Goal: Task Accomplishment & Management: Complete application form

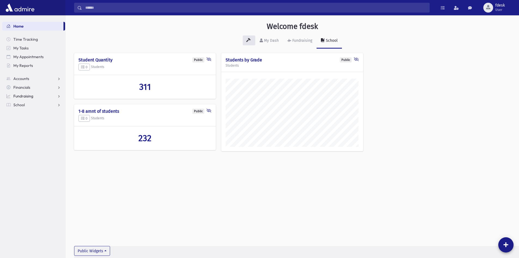
scroll to position [255, 454]
click at [19, 105] on span "School" at bounding box center [18, 104] width 11 height 5
click at [26, 120] on span "Attendance" at bounding box center [26, 122] width 20 height 5
click at [25, 129] on span "Entry" at bounding box center [25, 130] width 9 height 5
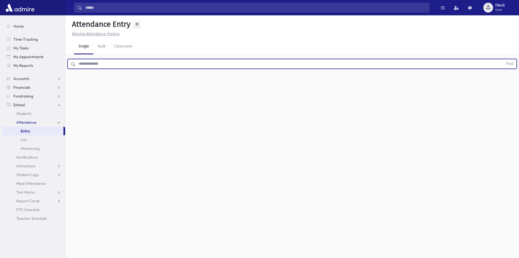
click at [91, 63] on input "text" at bounding box center [289, 64] width 428 height 10
click at [503, 59] on button "Find" at bounding box center [510, 63] width 14 height 9
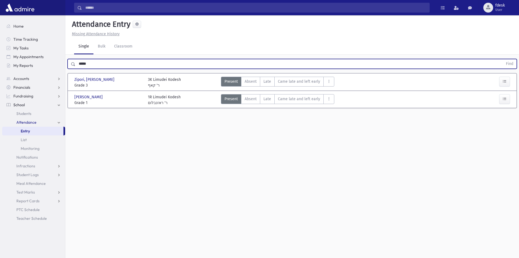
click at [267, 81] on span "Late" at bounding box center [268, 81] width 8 height 6
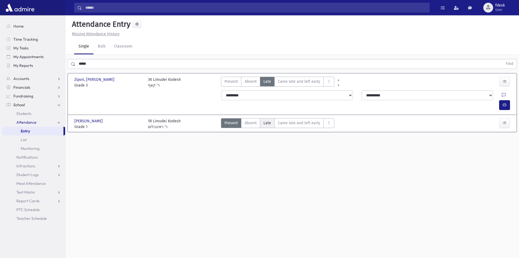
drag, startPoint x: 268, startPoint y: 114, endPoint x: 262, endPoint y: 111, distance: 6.1
click at [267, 120] on span "Late" at bounding box center [268, 123] width 8 height 6
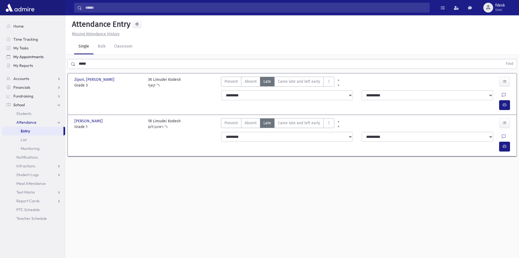
drag, startPoint x: 72, startPoint y: 60, endPoint x: 60, endPoint y: 57, distance: 12.8
click at [60, 57] on div "Search Results All Accounts" at bounding box center [259, 135] width 519 height 270
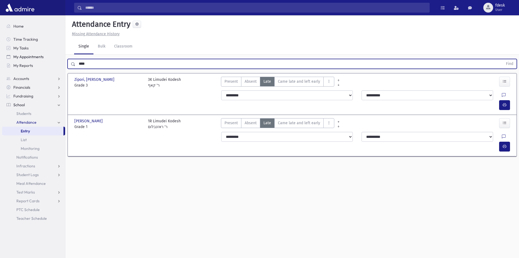
click at [503, 59] on button "Find" at bounding box center [510, 63] width 14 height 9
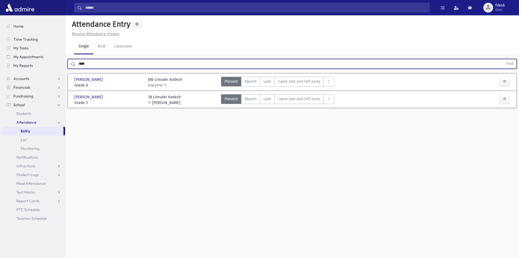
drag, startPoint x: 91, startPoint y: 63, endPoint x: 73, endPoint y: 67, distance: 18.2
click at [73, 67] on div "**** Find" at bounding box center [292, 64] width 449 height 10
click at [503, 59] on button "Find" at bounding box center [510, 63] width 14 height 9
click at [261, 98] on label "Late L" at bounding box center [267, 99] width 15 height 10
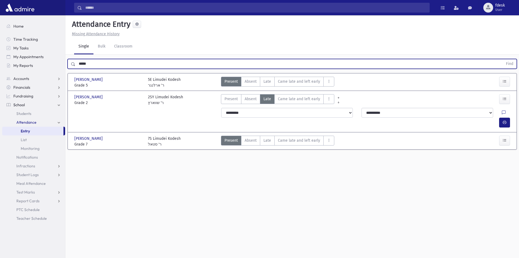
drag, startPoint x: 92, startPoint y: 60, endPoint x: 66, endPoint y: 63, distance: 26.5
click at [66, 63] on div "***** Find" at bounding box center [292, 63] width 454 height 16
click at [503, 59] on button "Find" at bounding box center [510, 63] width 14 height 9
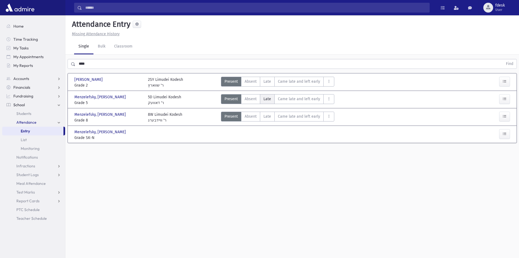
click at [267, 99] on span "Late" at bounding box center [268, 99] width 8 height 6
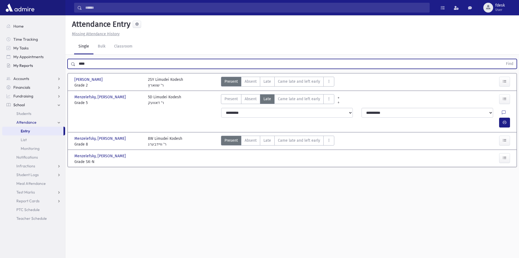
drag, startPoint x: 97, startPoint y: 63, endPoint x: 57, endPoint y: 62, distance: 40.3
click at [57, 62] on div "Search Results All Accounts" at bounding box center [259, 135] width 519 height 270
click at [503, 59] on button "Find" at bounding box center [510, 63] width 14 height 9
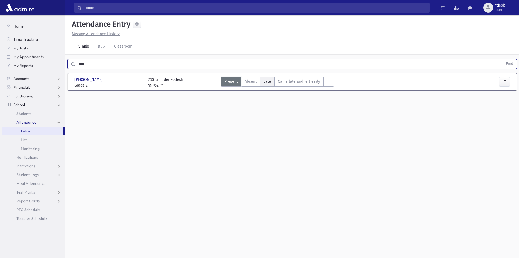
click at [267, 80] on span "Late" at bounding box center [268, 81] width 8 height 6
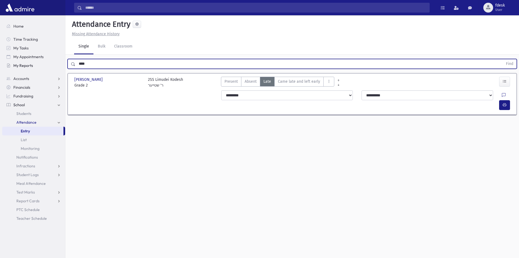
drag, startPoint x: 98, startPoint y: 62, endPoint x: 62, endPoint y: 67, distance: 36.6
click at [62, 67] on div "Search Results All Accounts" at bounding box center [259, 135] width 519 height 270
type input "******"
click at [503, 59] on button "Find" at bounding box center [510, 63] width 14 height 9
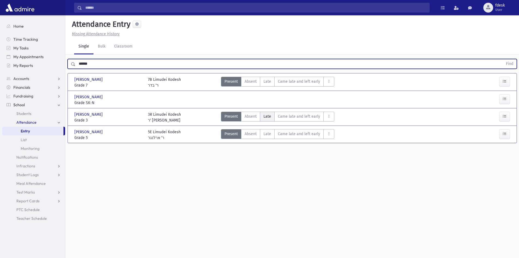
click at [263, 116] on label "Late L" at bounding box center [267, 116] width 15 height 10
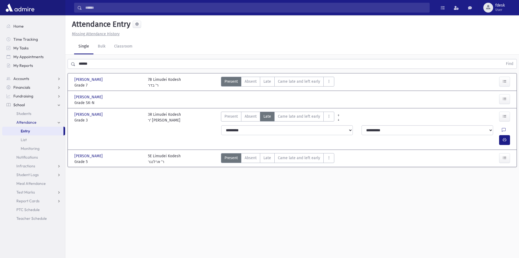
click at [89, 8] on input "Search" at bounding box center [255, 8] width 347 height 10
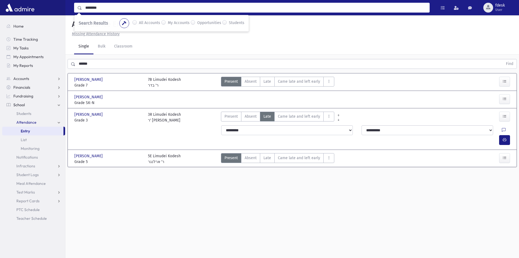
type input "********"
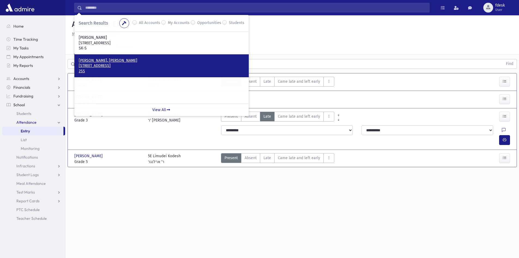
click at [103, 65] on p "2-10 Fraserwood Avenue Toronto, ON M6B 2N4 CANADA" at bounding box center [162, 65] width 166 height 5
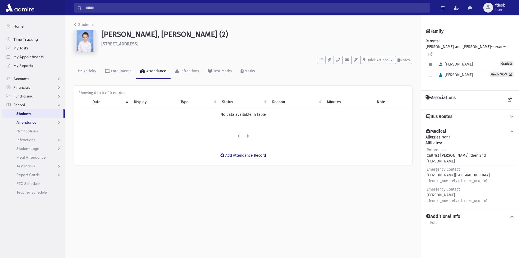
click at [33, 124] on span "Attendance" at bounding box center [26, 122] width 20 height 5
click at [32, 131] on link "Entry" at bounding box center [33, 130] width 63 height 9
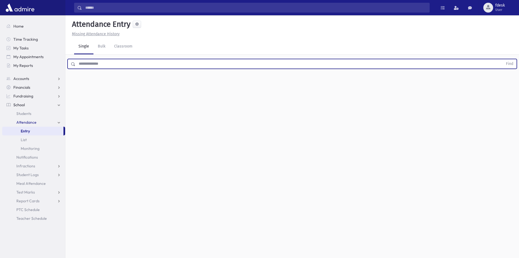
click at [96, 64] on input "text" at bounding box center [289, 64] width 428 height 10
click at [503, 59] on button "Find" at bounding box center [510, 63] width 14 height 9
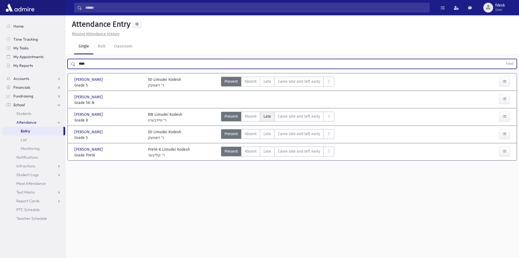
drag, startPoint x: 269, startPoint y: 116, endPoint x: 183, endPoint y: 69, distance: 97.8
click at [268, 116] on span "Late" at bounding box center [268, 116] width 8 height 6
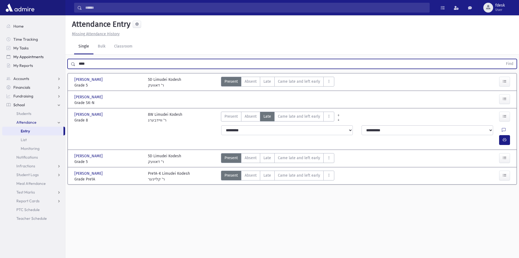
drag, startPoint x: 99, startPoint y: 61, endPoint x: 56, endPoint y: 56, distance: 43.9
click at [56, 56] on div "Search Results All Accounts" at bounding box center [259, 135] width 519 height 270
click at [503, 59] on button "Find" at bounding box center [510, 63] width 14 height 9
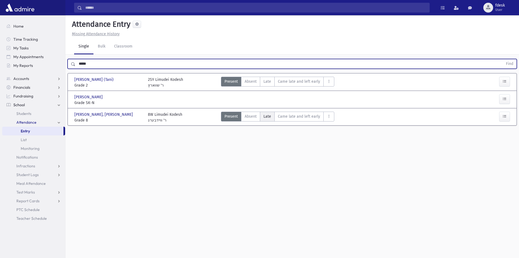
click at [266, 116] on span "Late" at bounding box center [268, 116] width 8 height 6
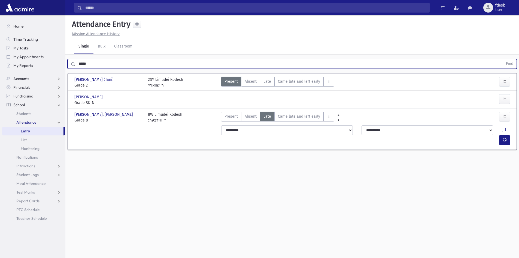
drag, startPoint x: 90, startPoint y: 63, endPoint x: 75, endPoint y: 63, distance: 15.0
click at [75, 63] on input "*****" at bounding box center [289, 64] width 428 height 10
type input "*****"
click at [503, 59] on button "Find" at bounding box center [510, 63] width 14 height 9
